Goal: Task Accomplishment & Management: Manage account settings

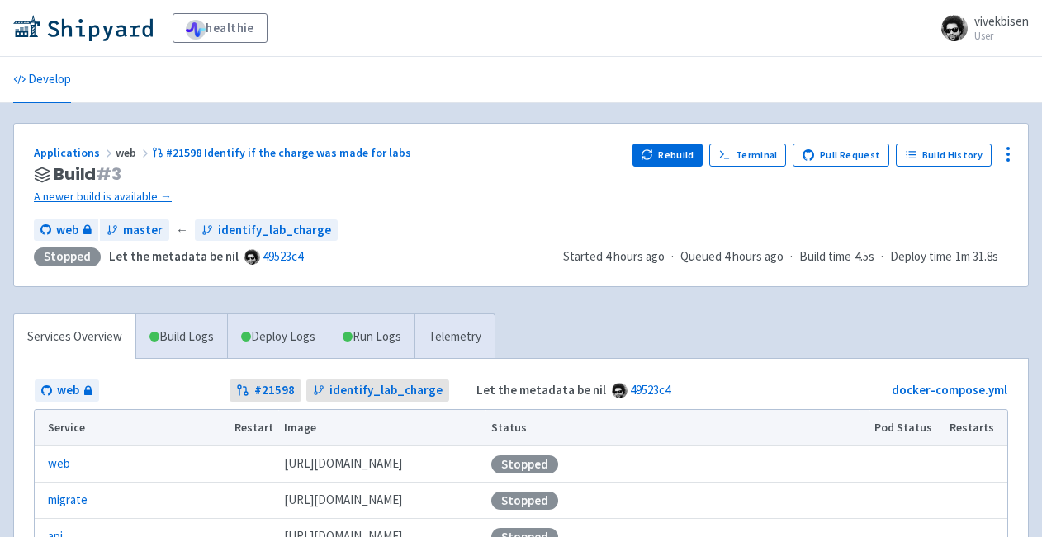
scroll to position [11, 0]
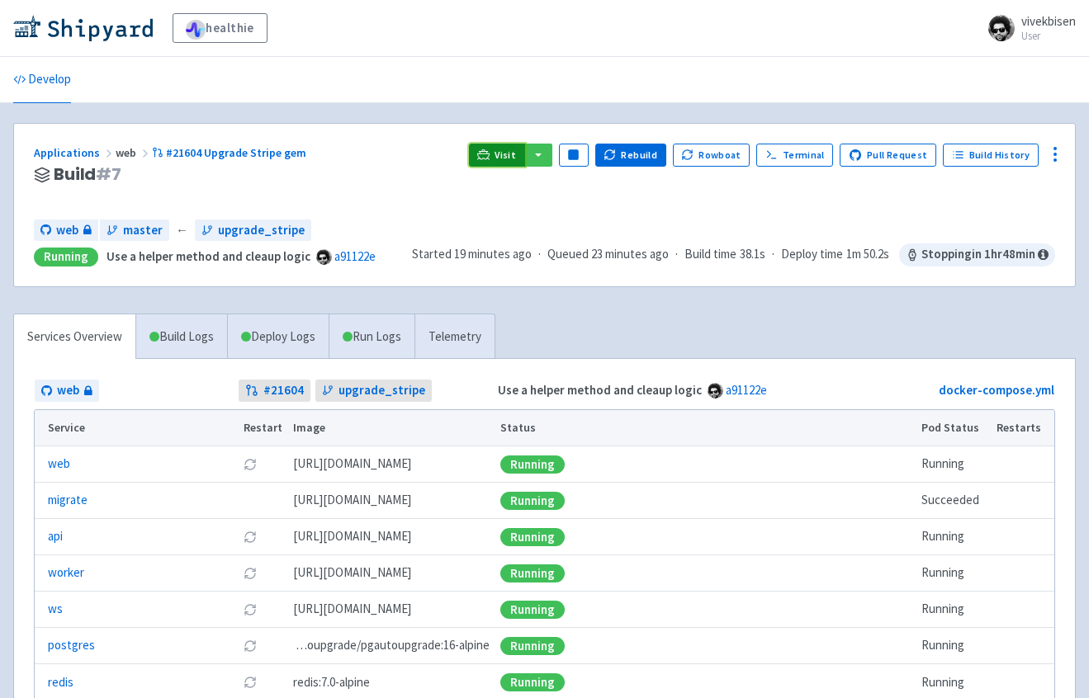
click at [516, 158] on span "Visit" at bounding box center [504, 155] width 21 height 13
click at [830, 154] on link "Terminal" at bounding box center [794, 155] width 77 height 23
click at [512, 149] on span "Visit" at bounding box center [504, 155] width 21 height 13
click at [795, 158] on link "Terminal" at bounding box center [794, 155] width 77 height 23
click at [1058, 156] on icon at bounding box center [1055, 154] width 20 height 20
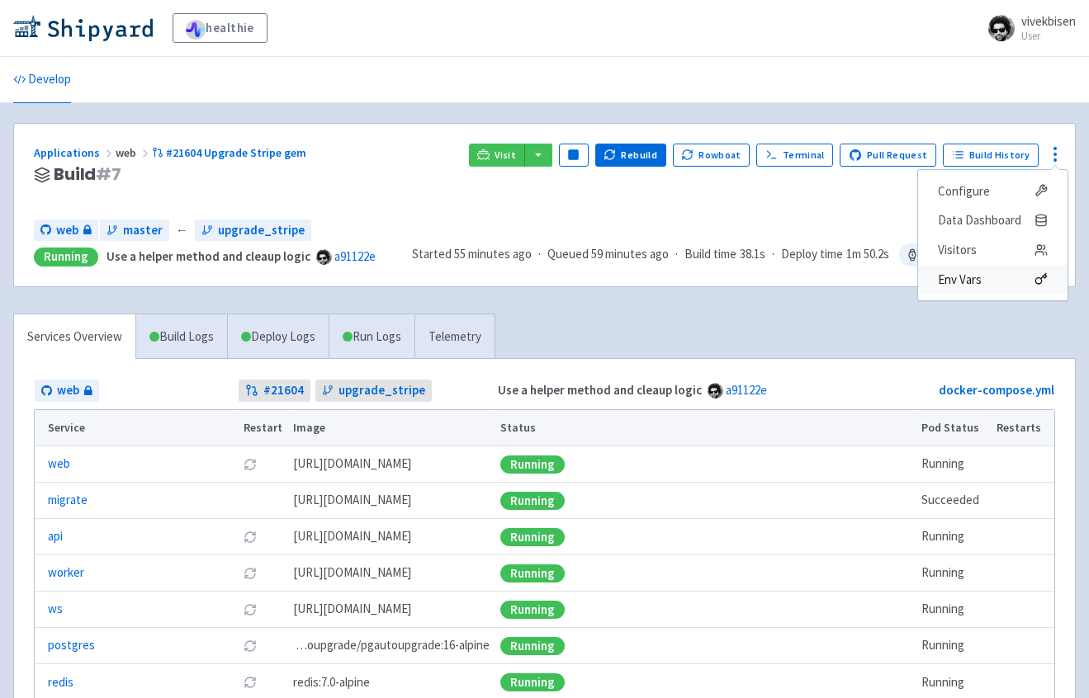
click at [1003, 277] on span "Env Vars" at bounding box center [993, 279] width 110 height 23
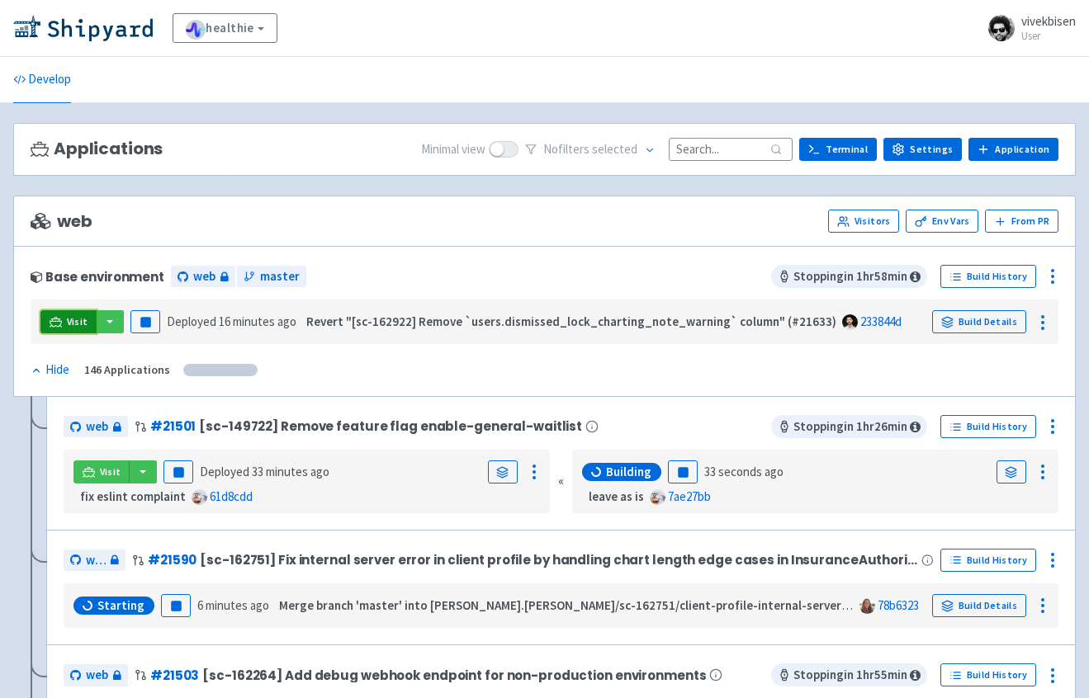
click at [82, 329] on link "Visit" at bounding box center [68, 321] width 56 height 23
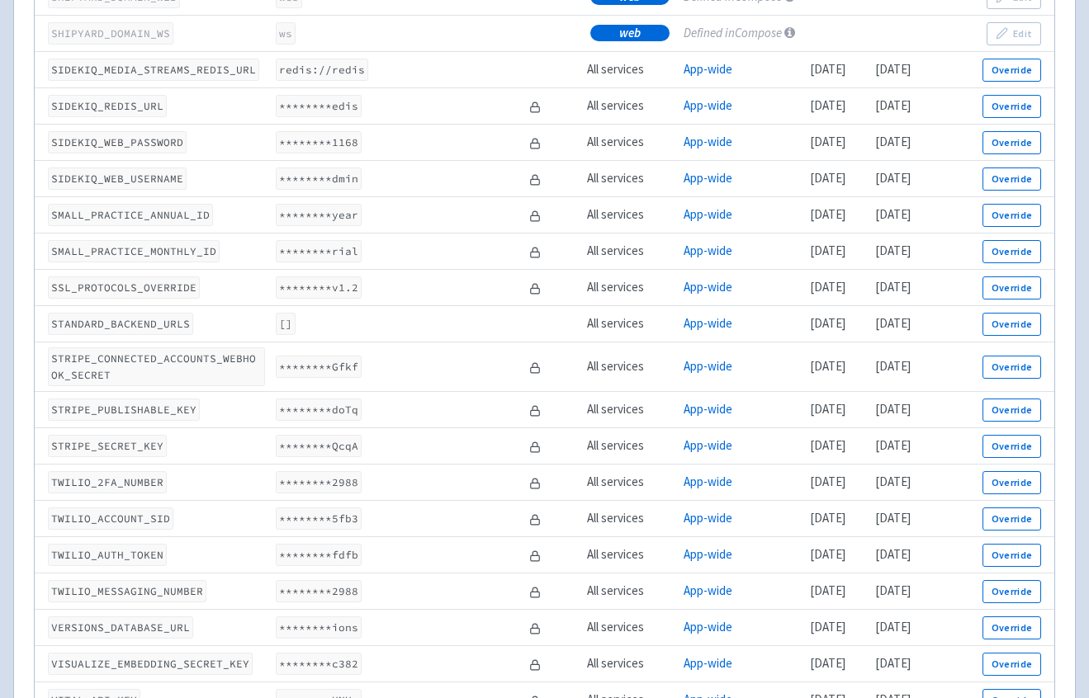
scroll to position [4818, 0]
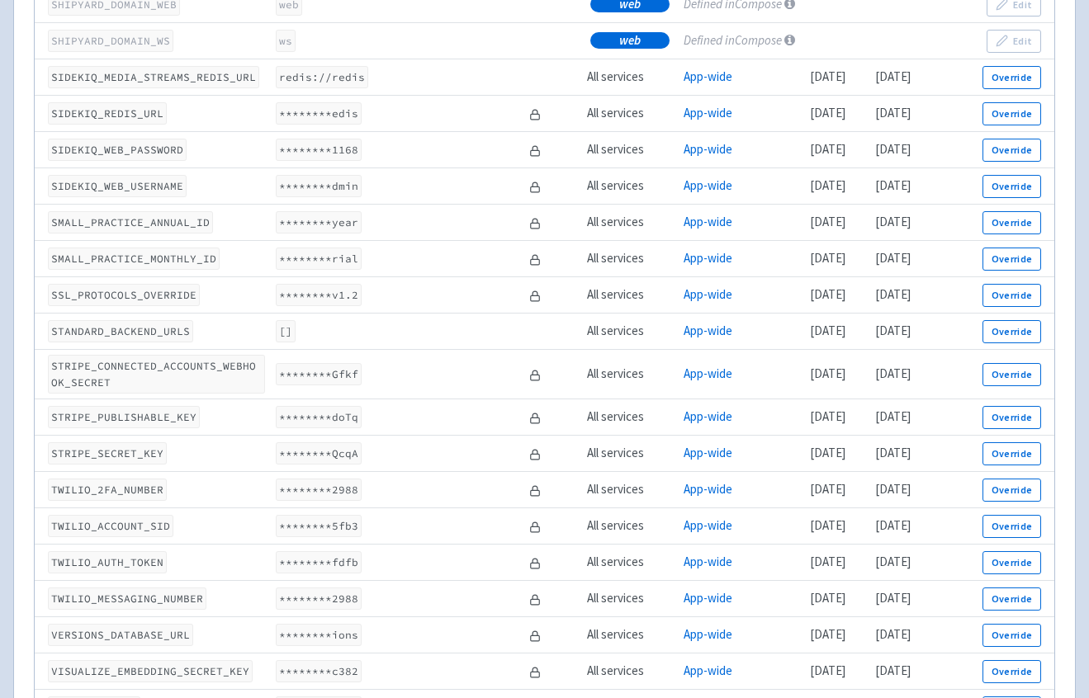
scroll to position [4455, 0]
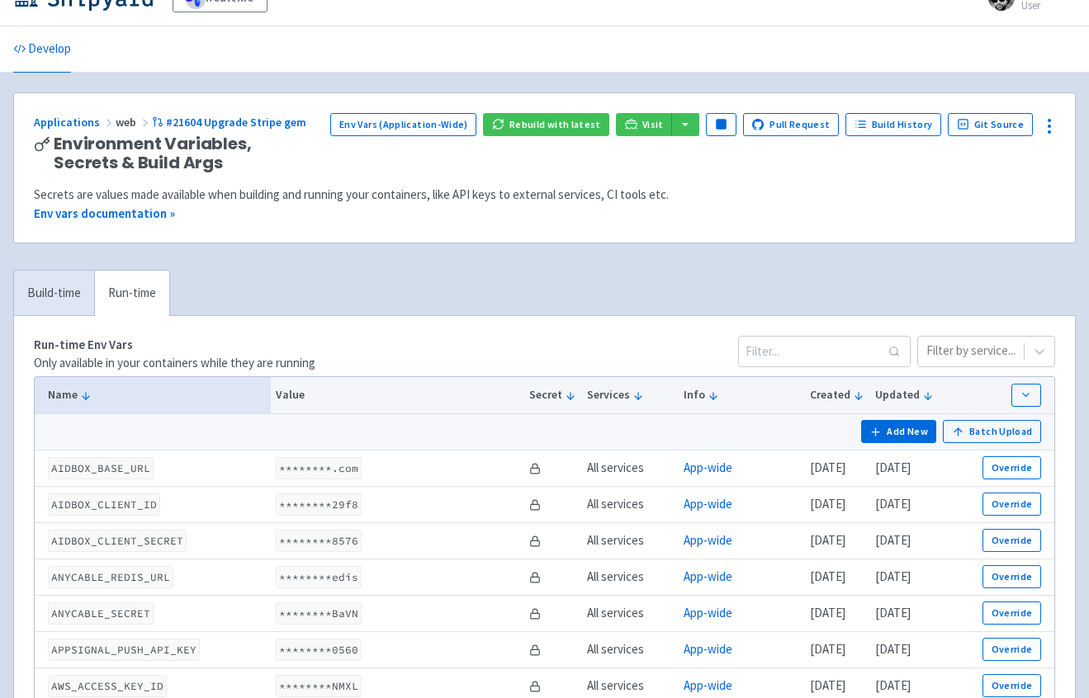
scroll to position [0, 0]
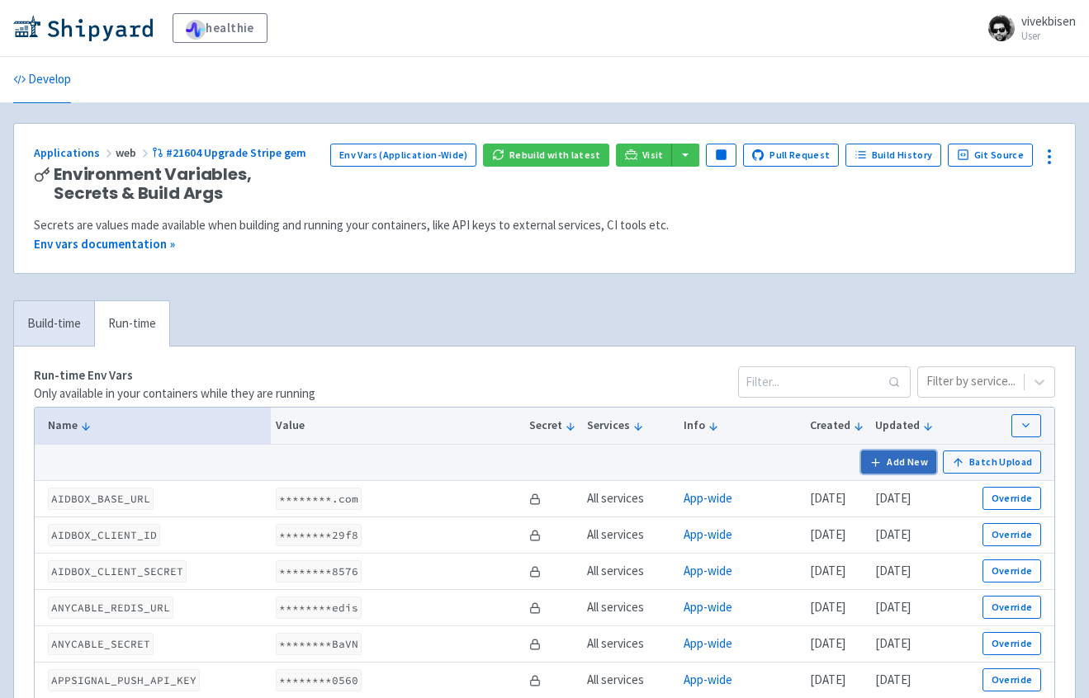
click at [902, 457] on button "Add New" at bounding box center [899, 462] width 76 height 23
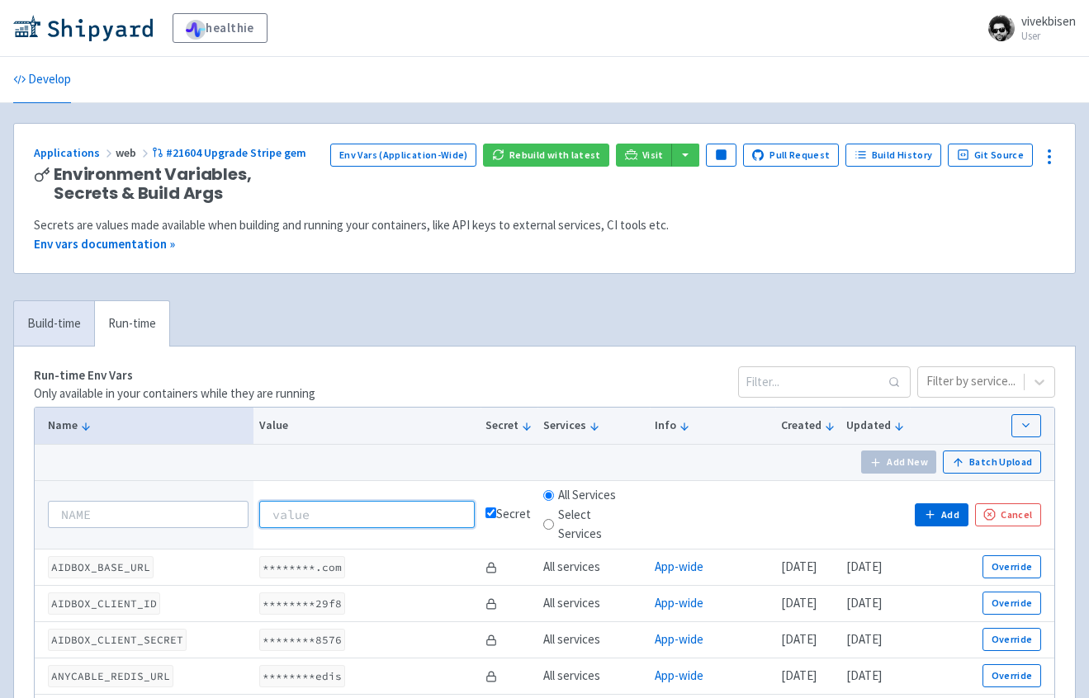
click at [400, 525] on input at bounding box center [367, 514] width 216 height 26
paste input "whsec_zj1fBkIpFvh20avqHrBGd85H3rdOFkAd"
type input "whsec_zj1fBkIpFvh20avqHrBGd85H3rdOFkAd"
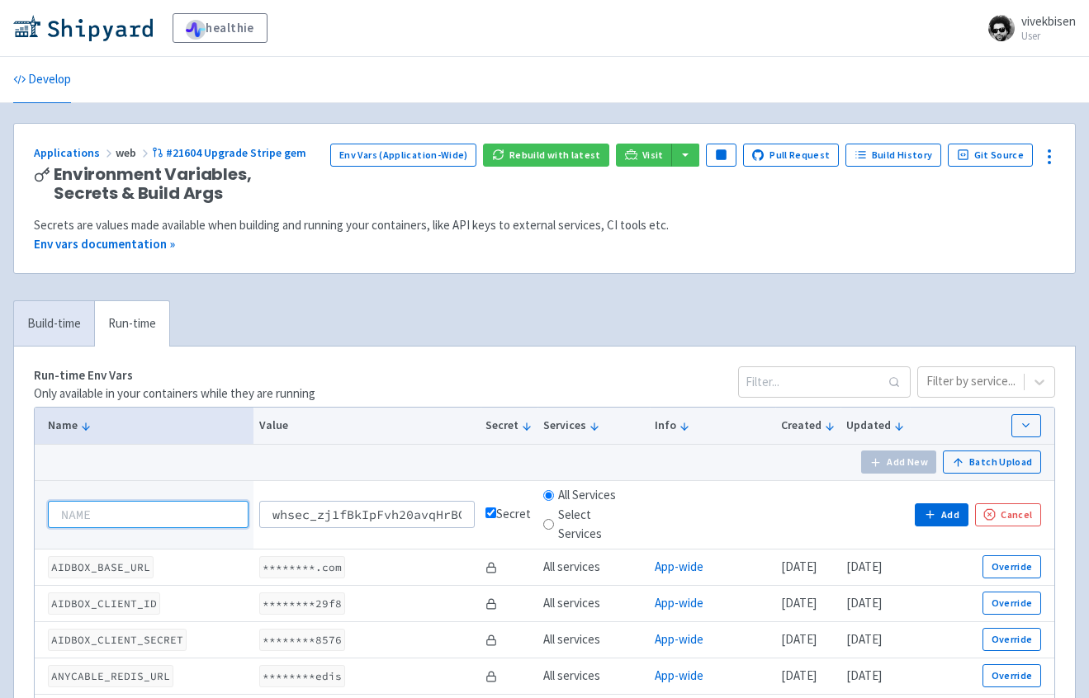
click at [222, 512] on input at bounding box center [148, 514] width 201 height 26
click at [221, 513] on input at bounding box center [148, 514] width 201 height 26
paste input "STRIPE_WEBHOOK_SECRET"
type input "STRIPE_WEBHOOK_SECRET"
click at [543, 527] on input "Select Services" at bounding box center [548, 524] width 11 height 11
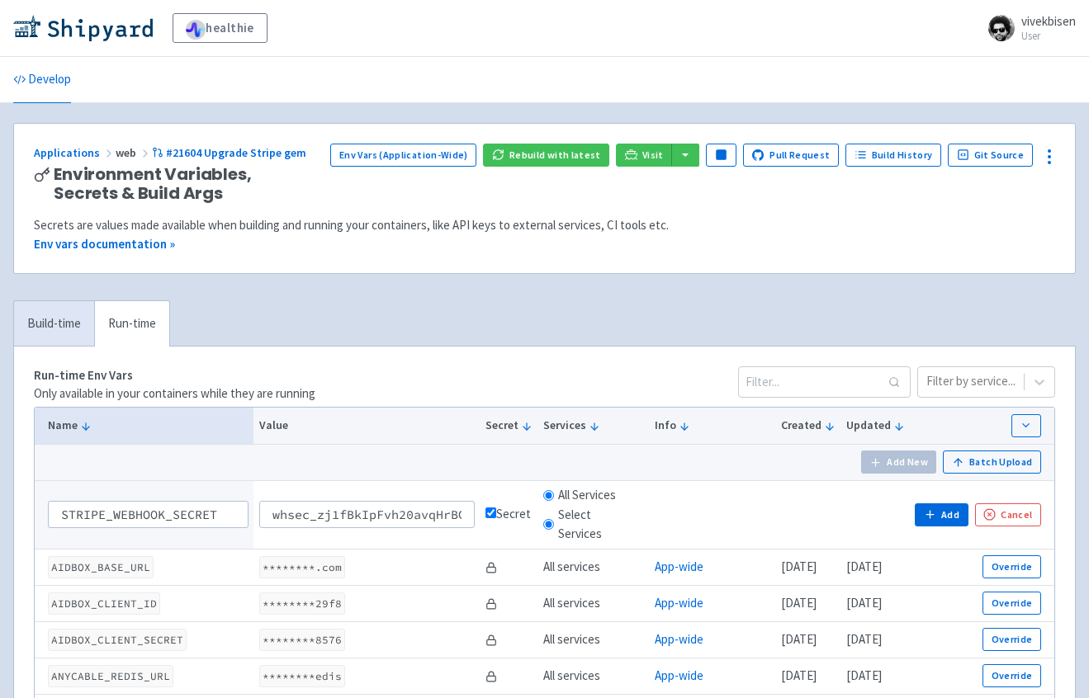
radio input "true"
radio input "false"
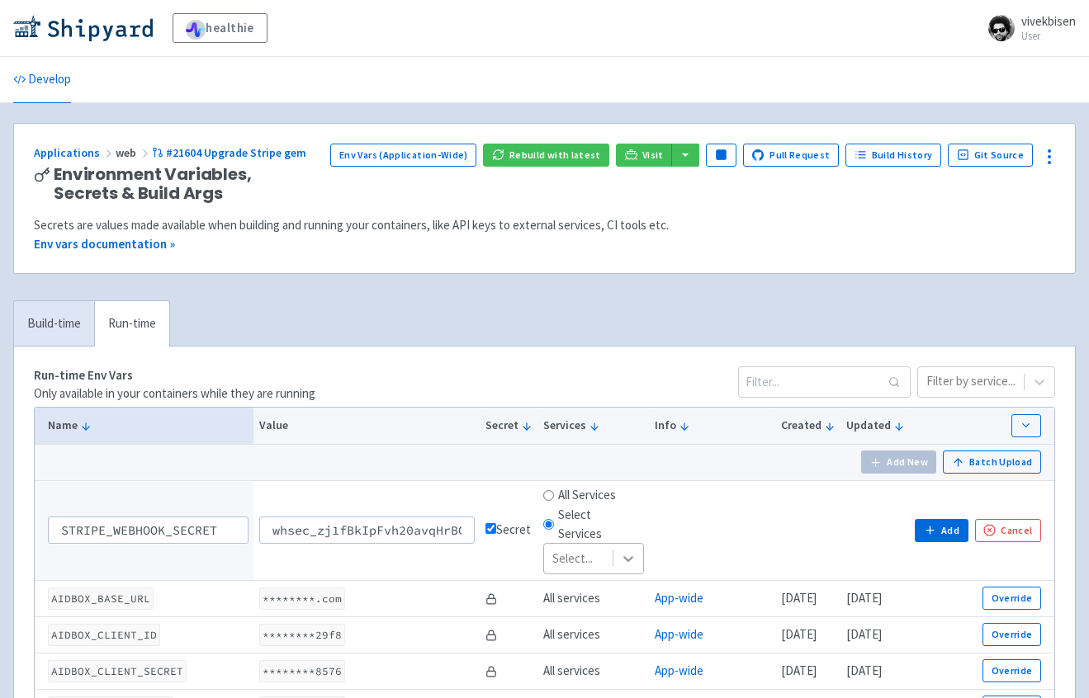
scroll to position [10, 0]
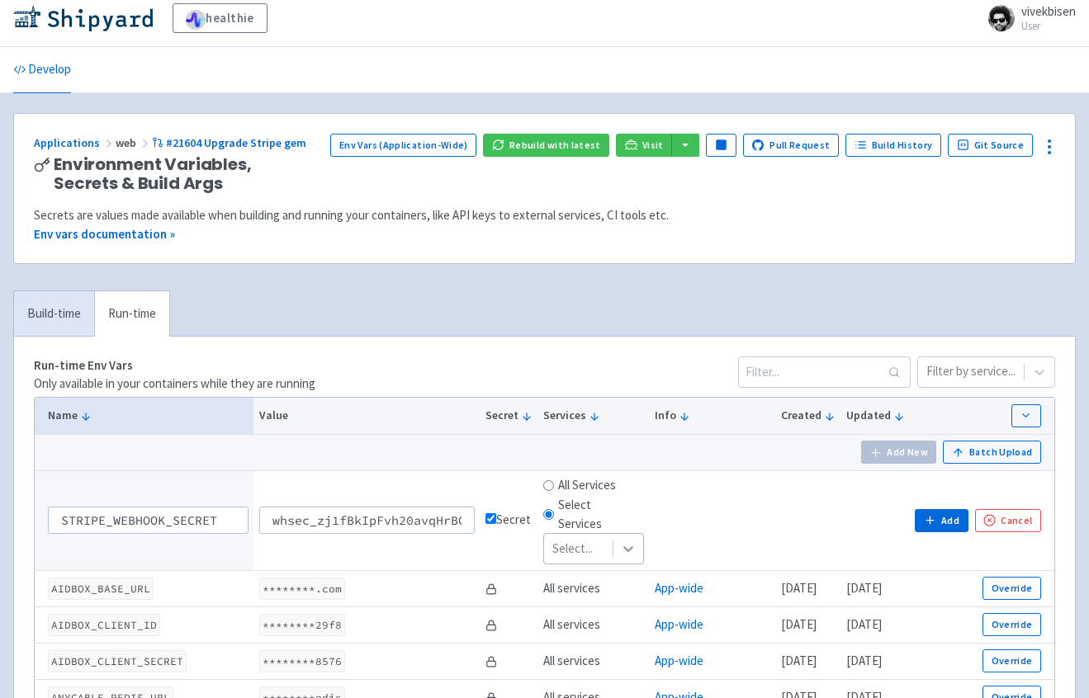
click at [620, 544] on icon at bounding box center [628, 549] width 17 height 17
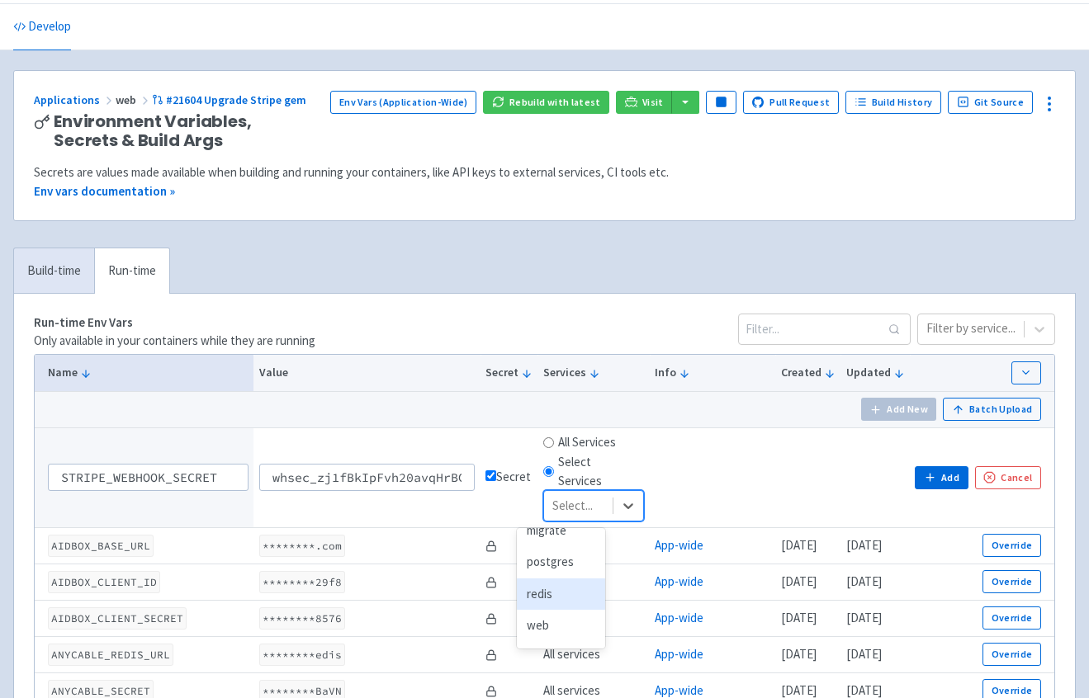
scroll to position [0, 0]
click at [550, 548] on div "api" at bounding box center [561, 548] width 88 height 32
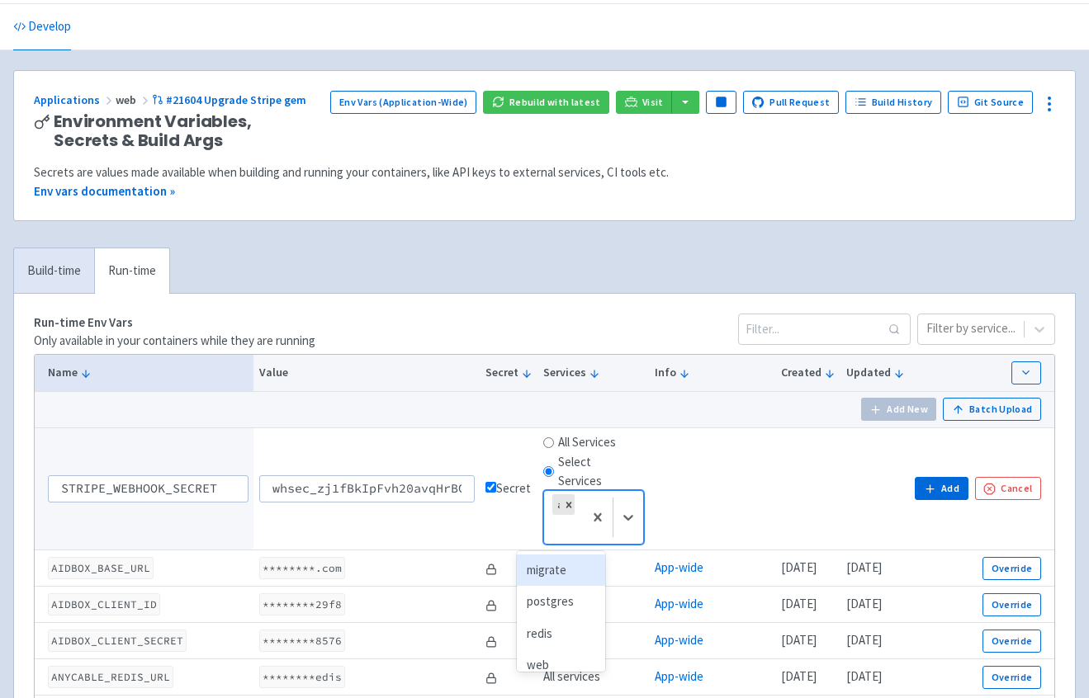
click at [709, 510] on td at bounding box center [713, 489] width 126 height 123
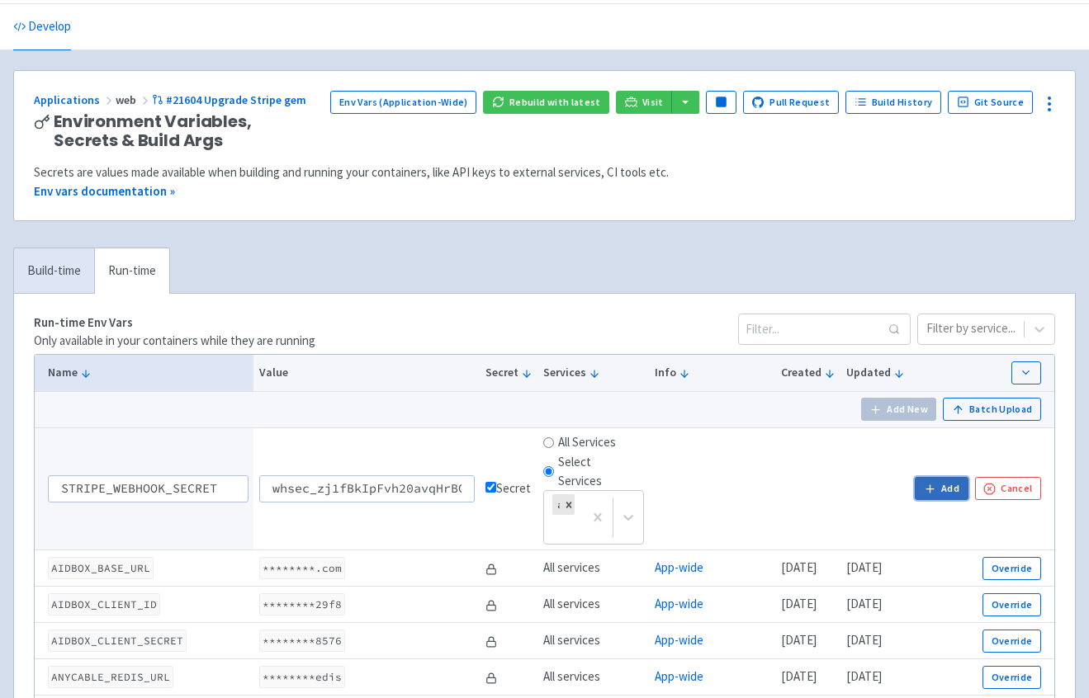
click at [957, 494] on button "Add" at bounding box center [941, 488] width 53 height 23
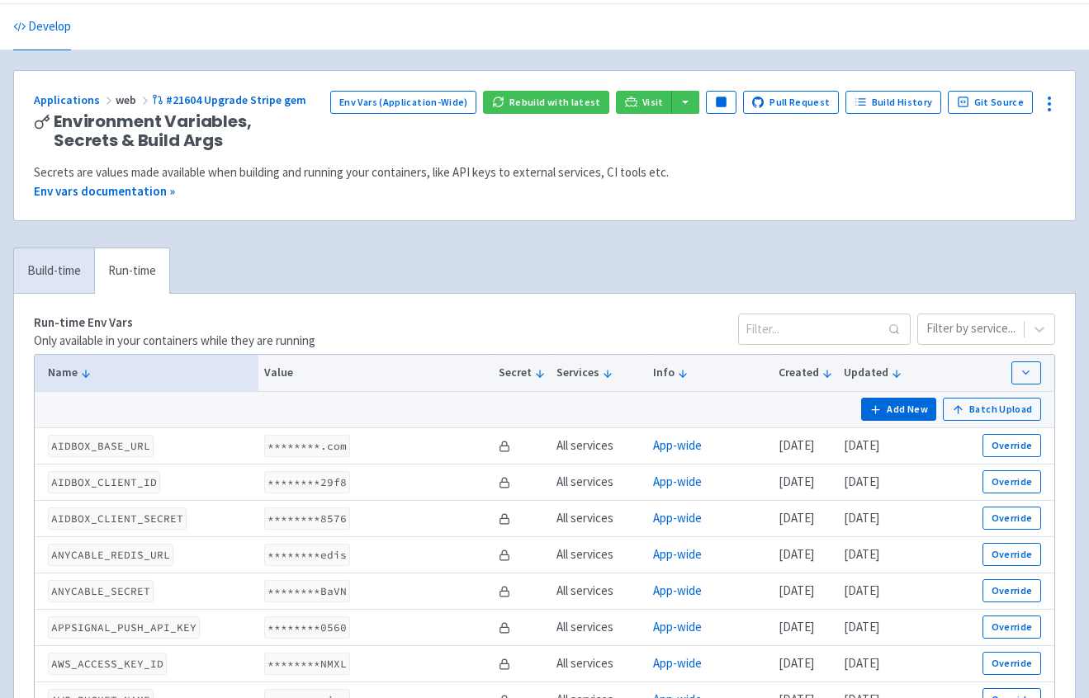
scroll to position [4976, 0]
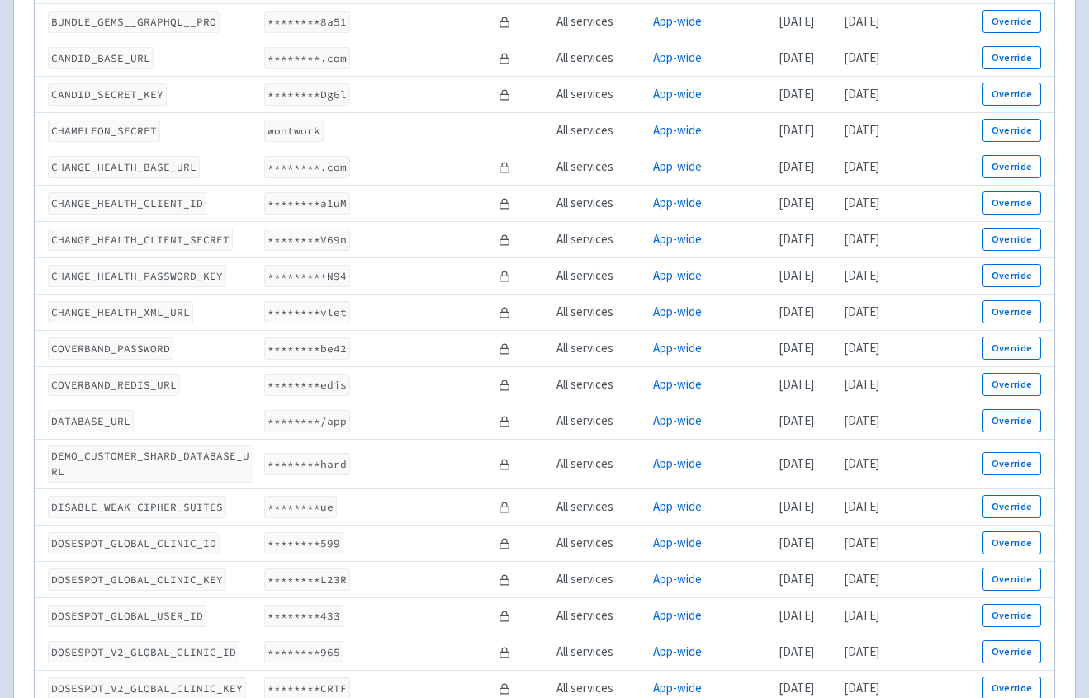
scroll to position [0, 0]
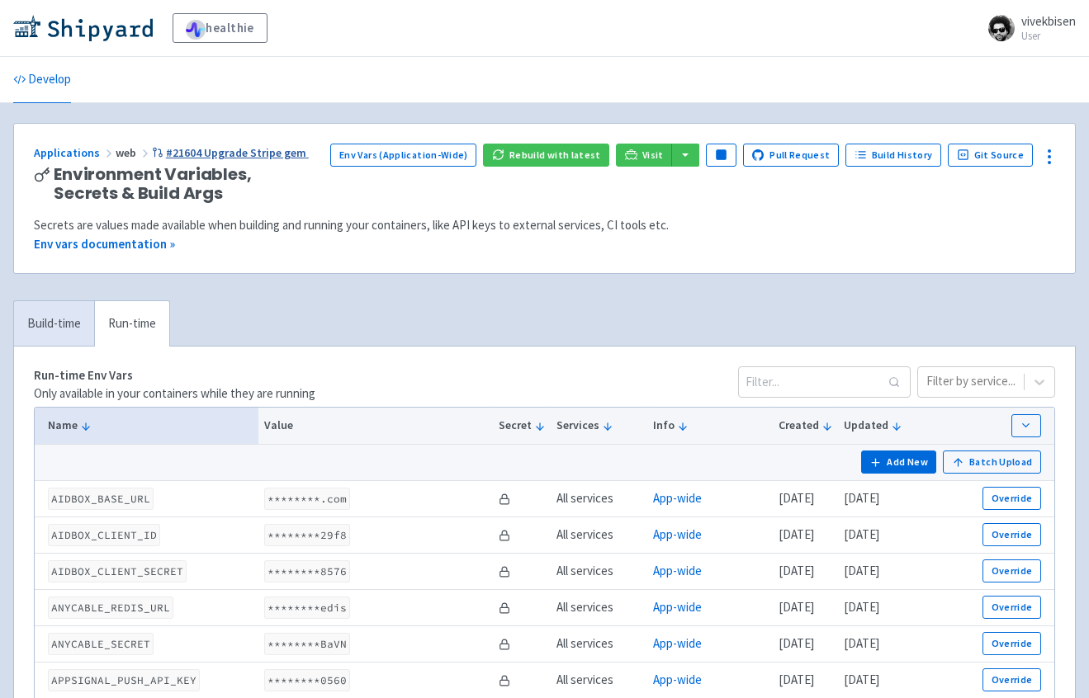
click at [256, 158] on link "#21604 Upgrade Stripe gem" at bounding box center [230, 152] width 157 height 15
click at [58, 314] on link "Build-time" at bounding box center [54, 323] width 80 height 45
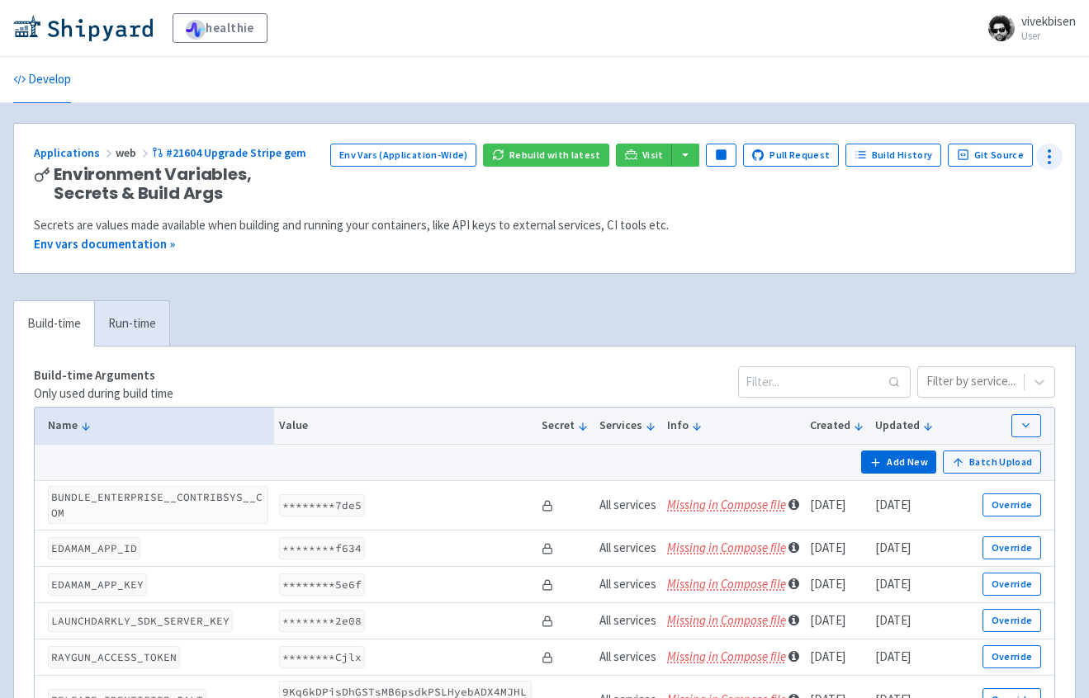
click at [1052, 162] on icon at bounding box center [1049, 157] width 20 height 20
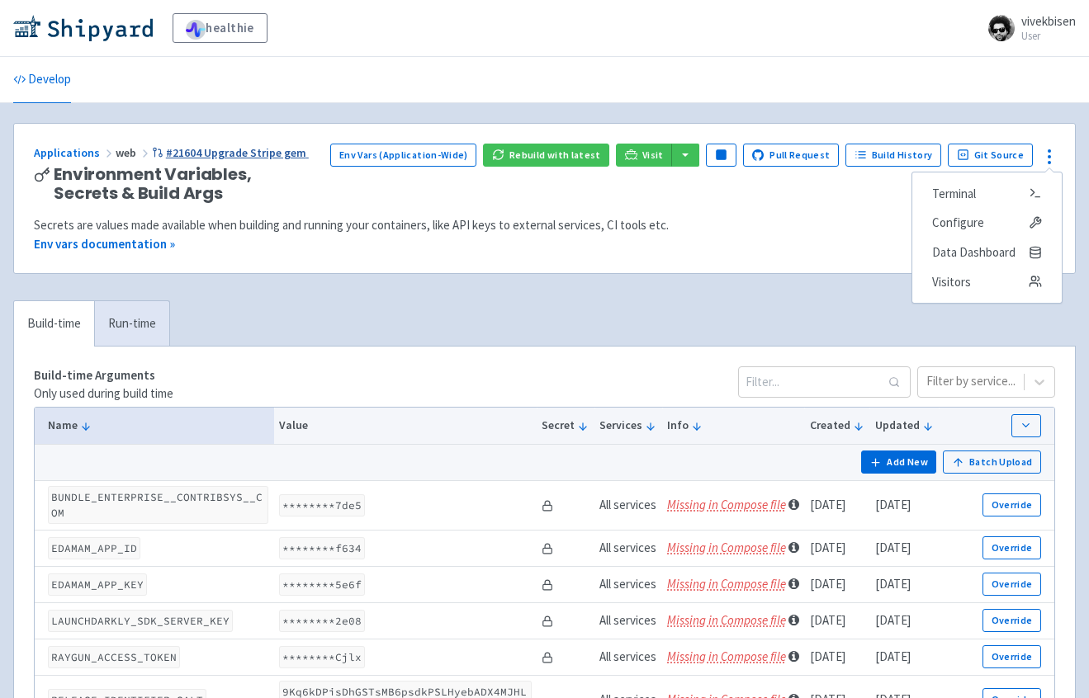
click at [202, 158] on link "#21604 Upgrade Stripe gem" at bounding box center [230, 152] width 157 height 15
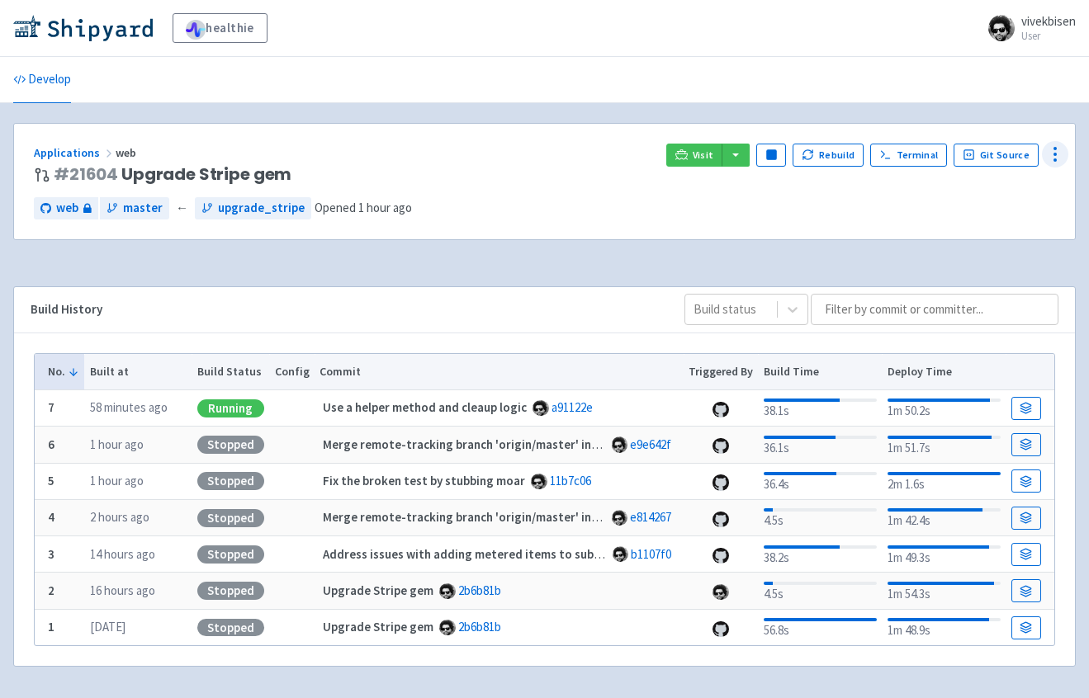
click at [1050, 162] on icon at bounding box center [1055, 154] width 20 height 20
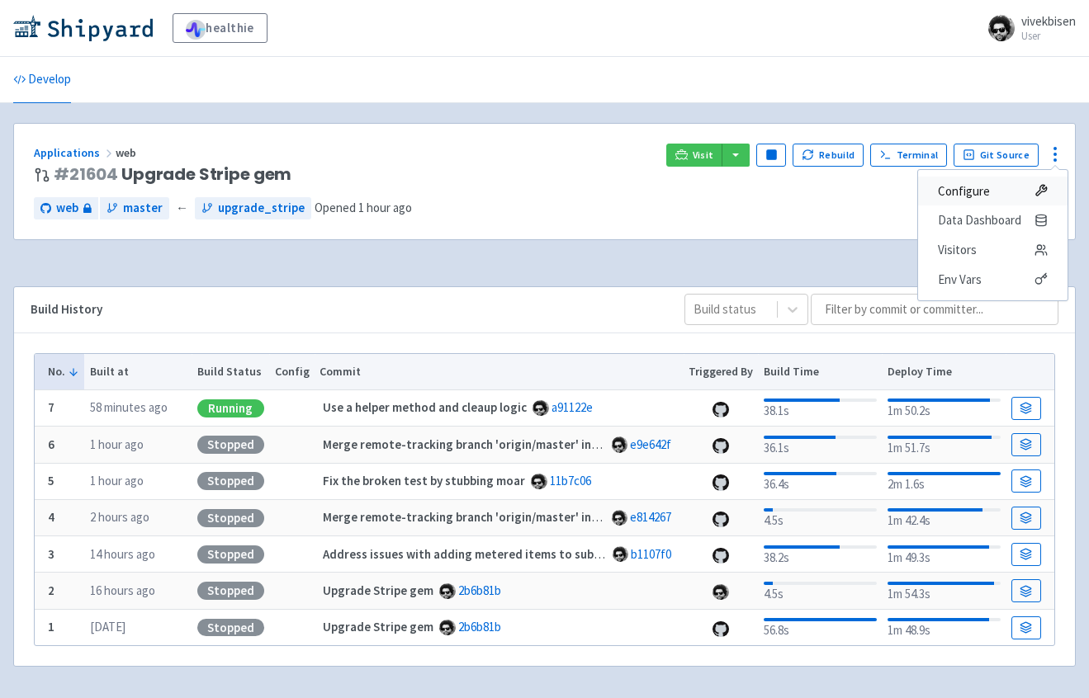
click at [1034, 187] on icon at bounding box center [1040, 190] width 13 height 13
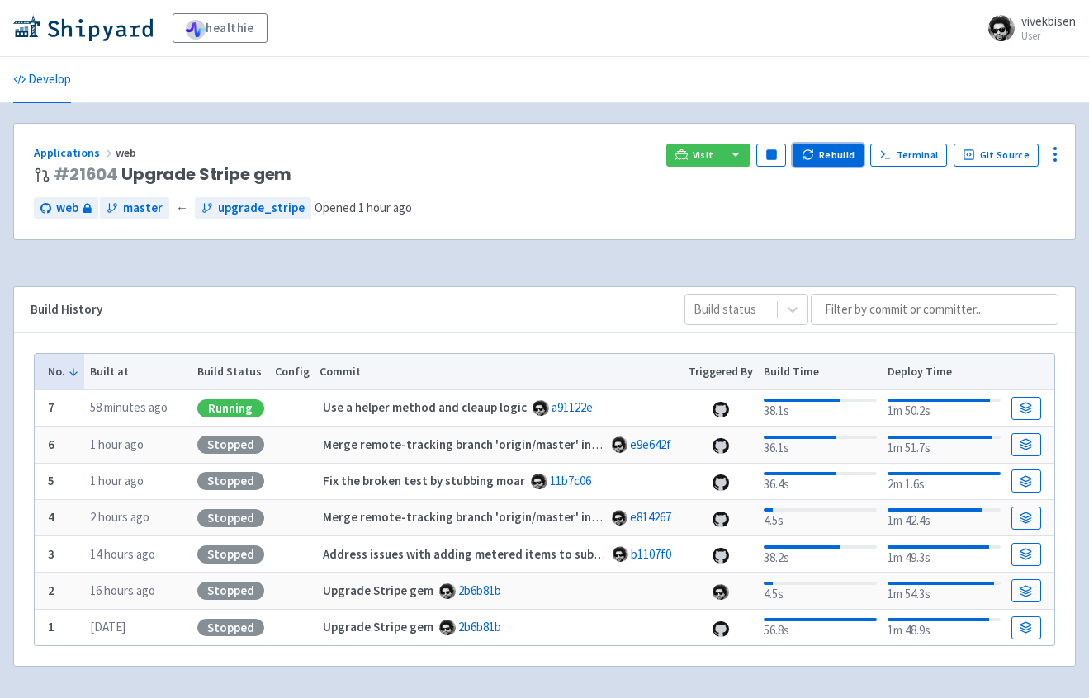
click at [863, 155] on button "Rebuild" at bounding box center [827, 155] width 71 height 23
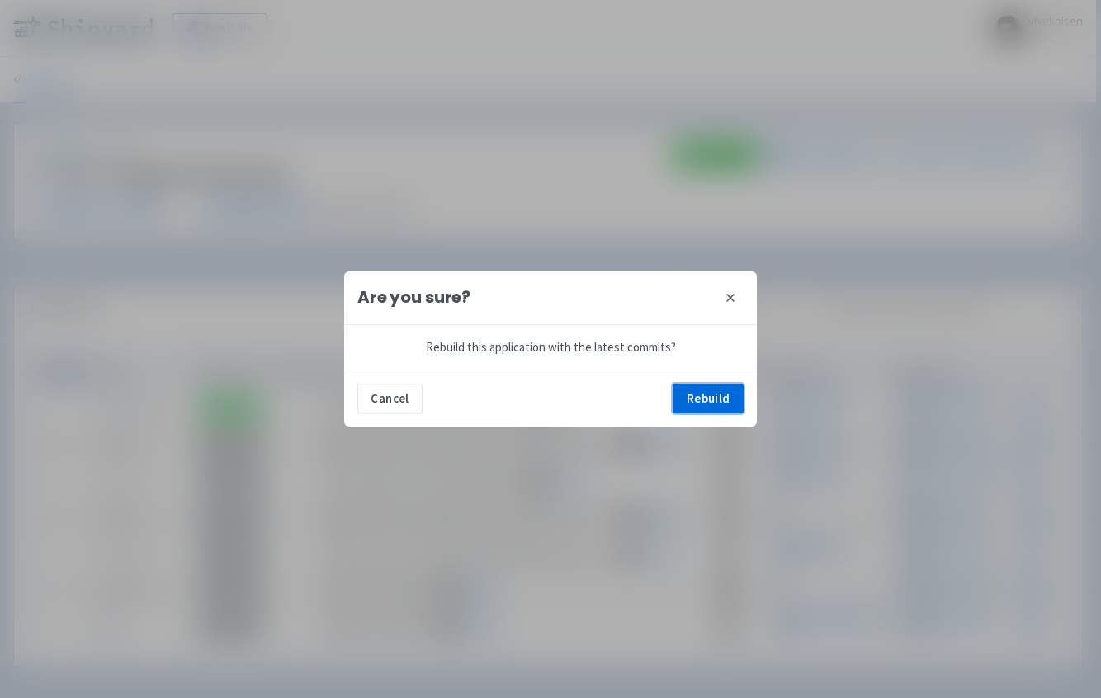
click at [704, 404] on button "Rebuild" at bounding box center [708, 399] width 71 height 30
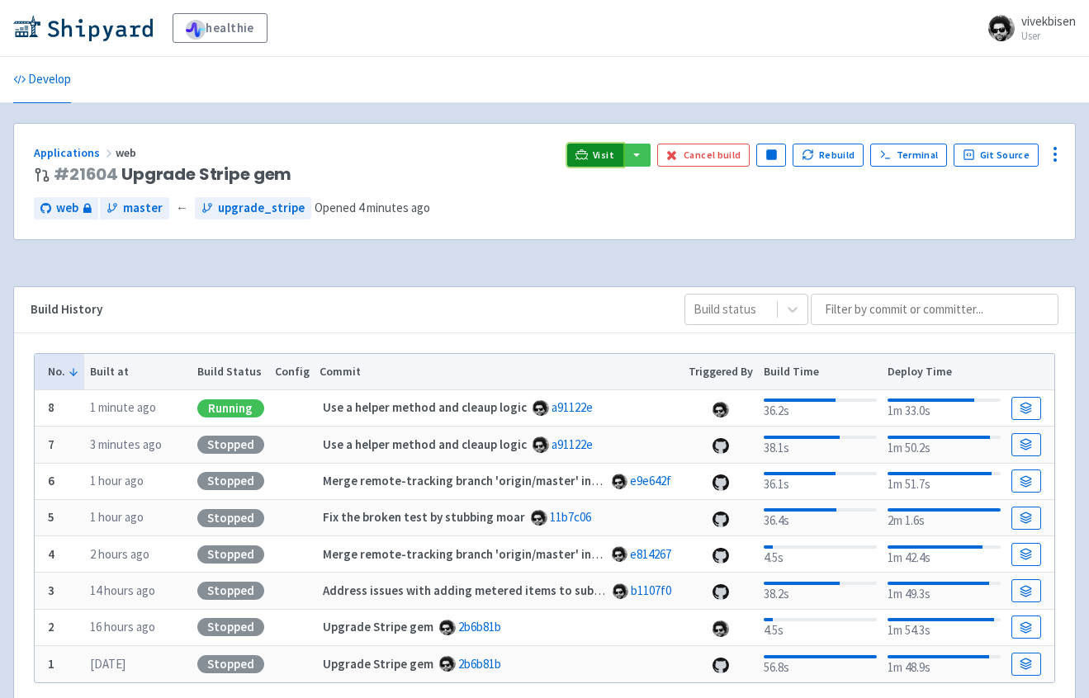
click at [588, 158] on icon at bounding box center [581, 155] width 12 height 12
